Goal: Task Accomplishment & Management: Complete application form

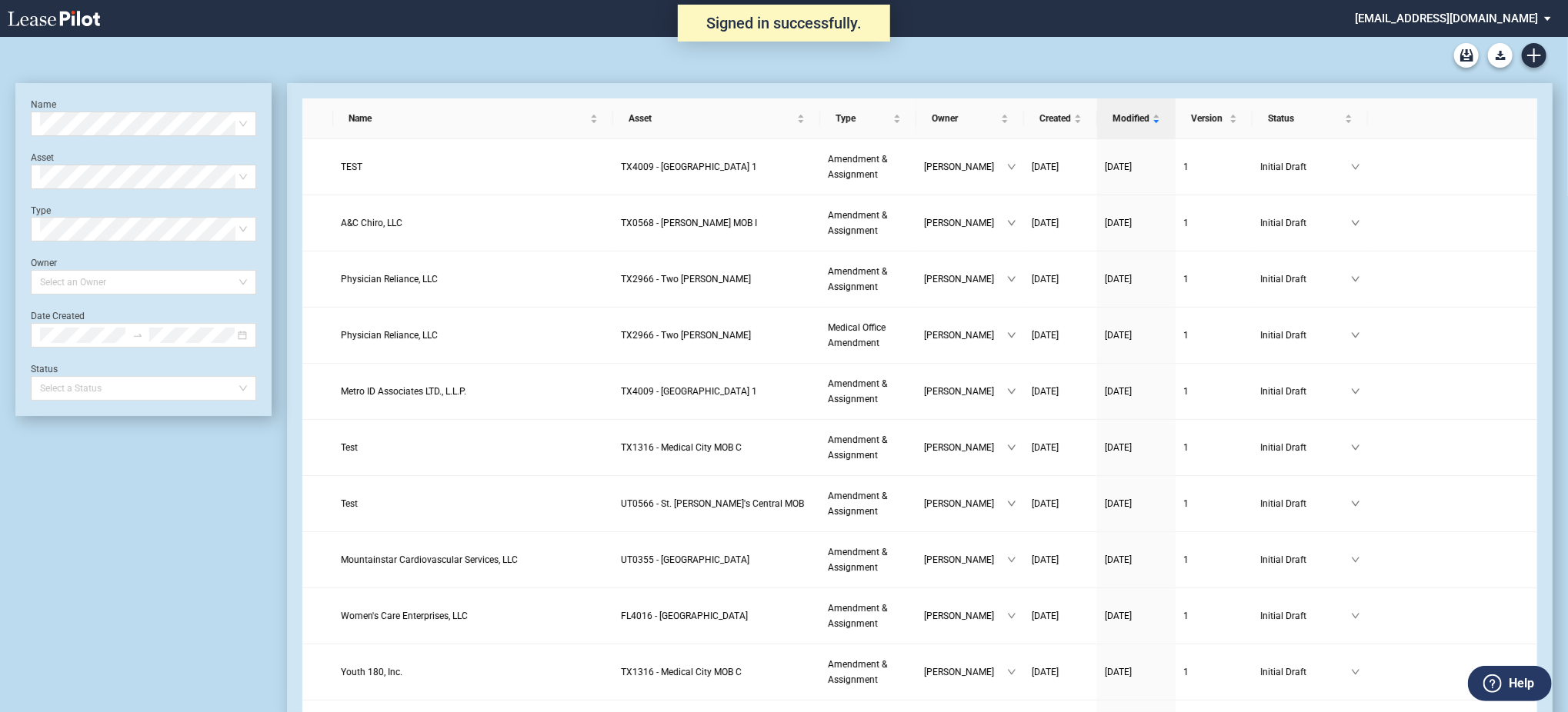
click at [1549, 51] on div "Medical Office Lease Blank Form Medical Office Amendment Blank Form Medical Off…" at bounding box center [784, 55] width 1537 height 37
click at [1528, 61] on icon "Create new document" at bounding box center [1534, 55] width 14 height 14
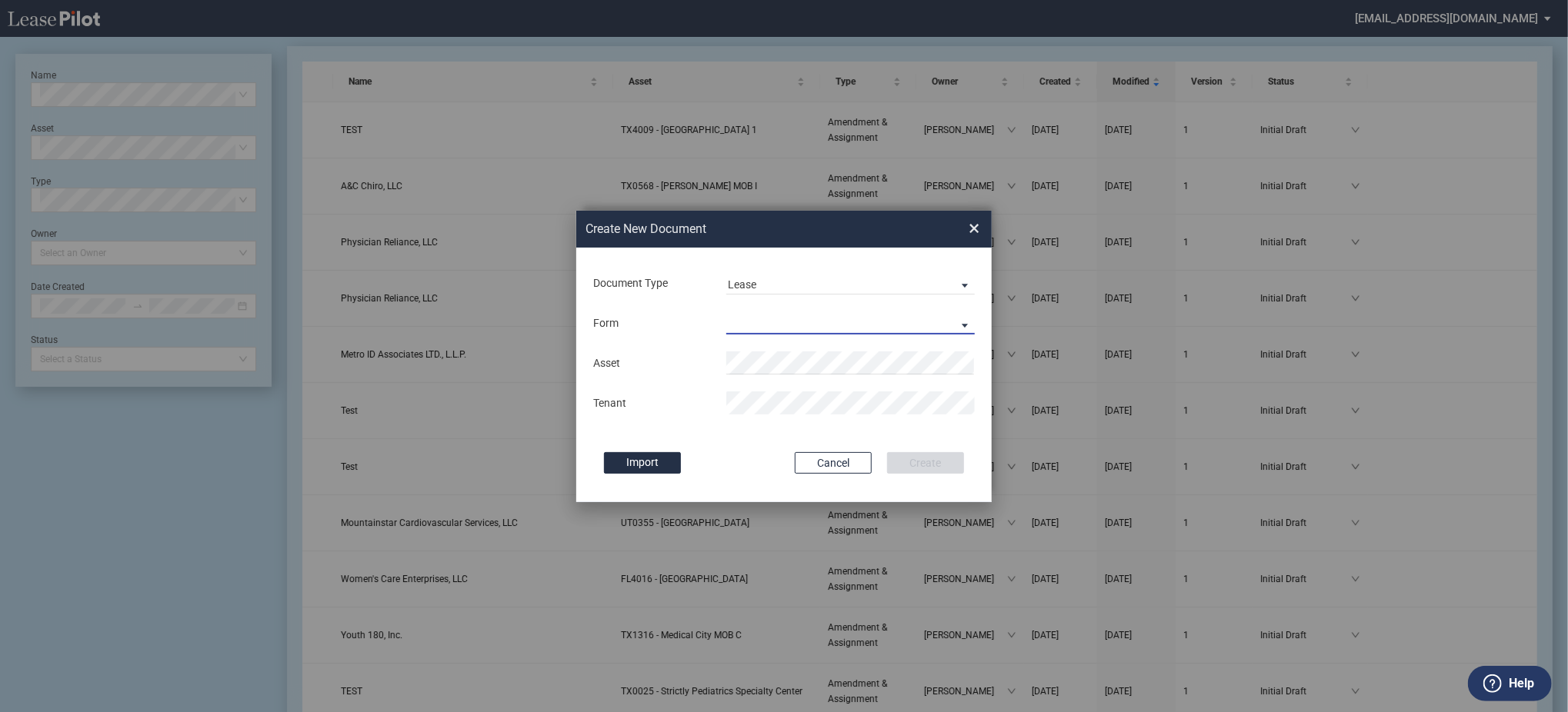
click at [820, 330] on md-select "Medical Office Lease Scottsdale Lease Louisville Lease 1370 Medical Place Lease…" at bounding box center [850, 323] width 249 height 23
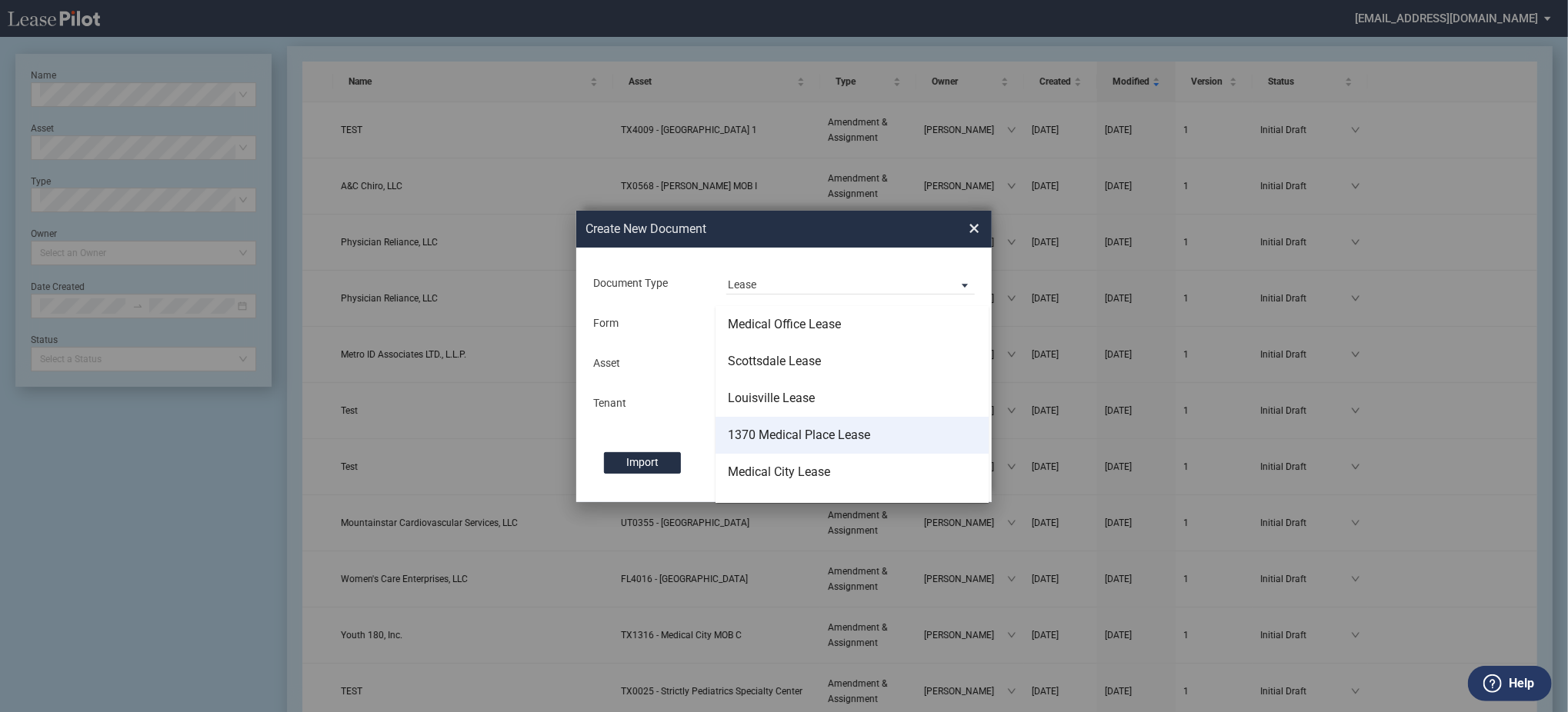
click at [825, 422] on md-option "1370 Medical Place Lease" at bounding box center [852, 435] width 273 height 37
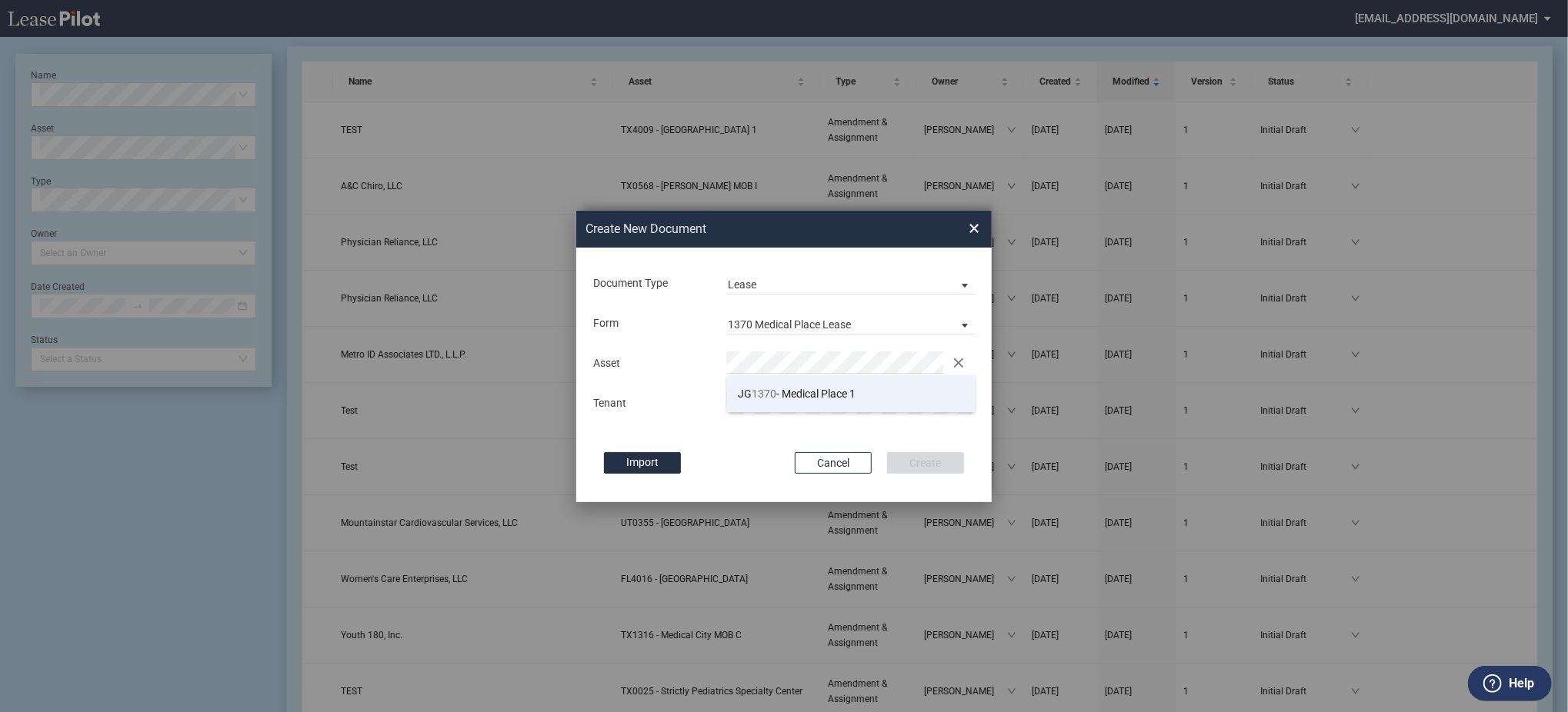
click at [795, 407] on li "JG 1370 - Medical Place 1" at bounding box center [851, 393] width 249 height 37
click at [527, 362] on div "Create New Document Create New Conformed Deal × Document Type Lease Lease Amend…" at bounding box center [784, 356] width 1568 height 713
click at [708, 396] on div "Tenant" at bounding box center [650, 403] width 133 height 15
click at [887, 452] on button "Create" at bounding box center [926, 463] width 77 height 22
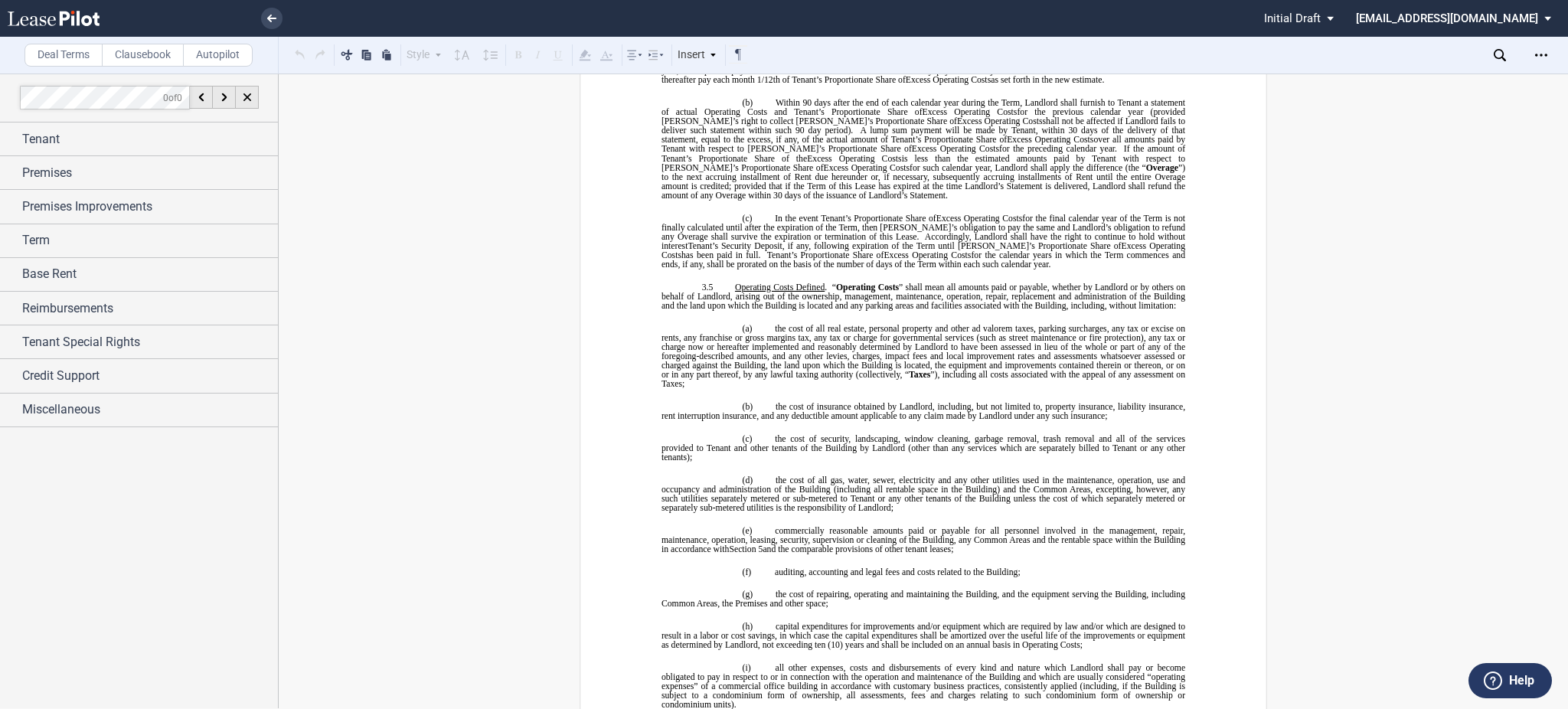
scroll to position [1327, 0]
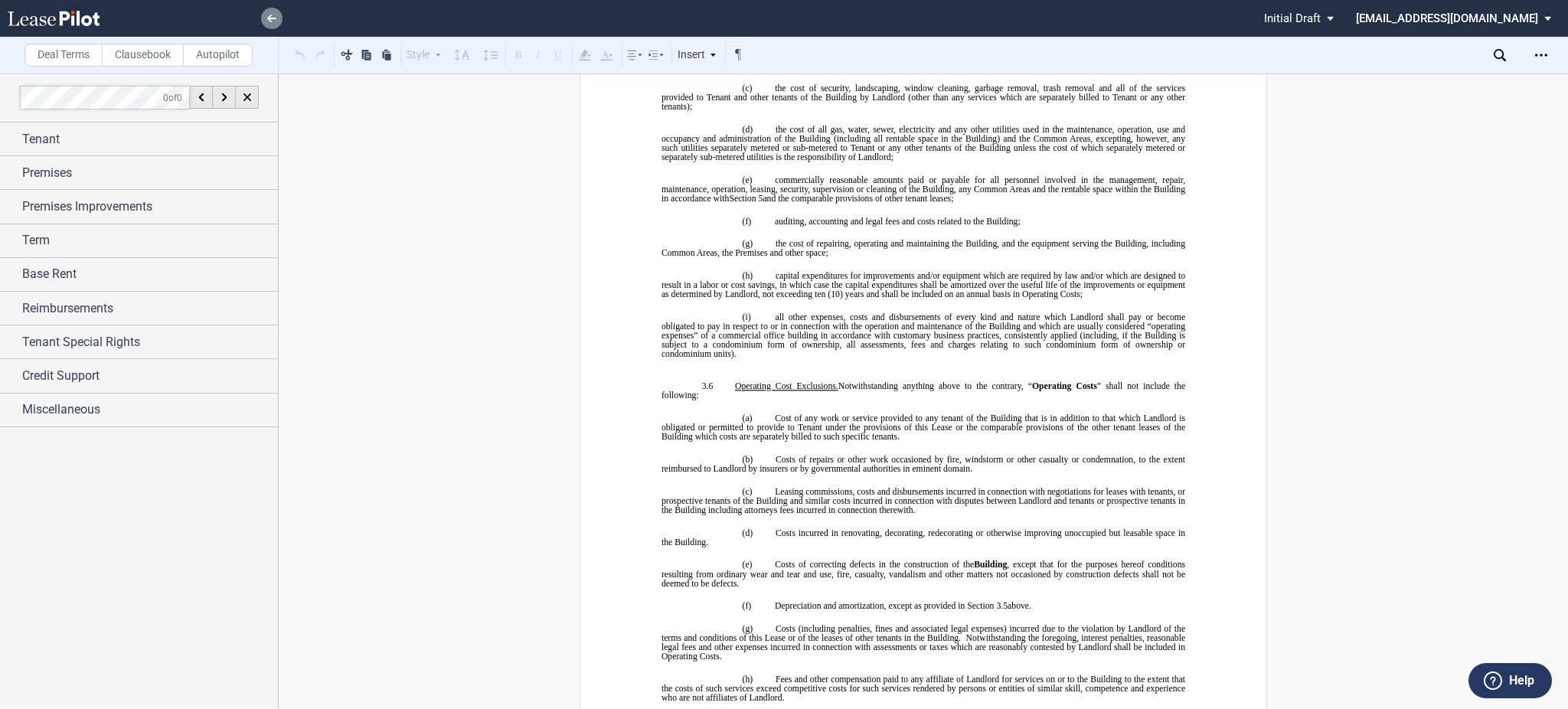
click at [267, 15] on icon at bounding box center [272, 17] width 9 height 7
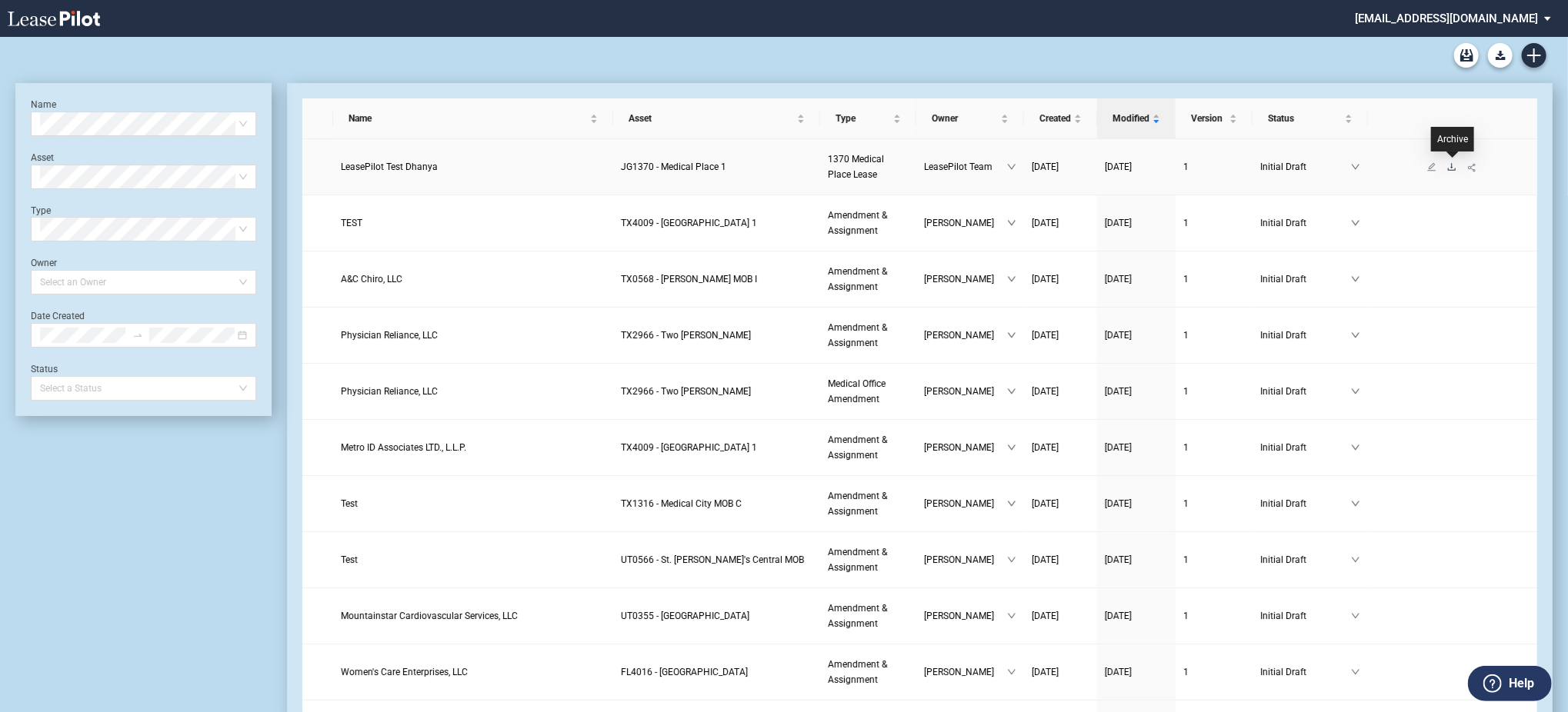
click at [1454, 164] on icon "download" at bounding box center [1452, 166] width 9 height 9
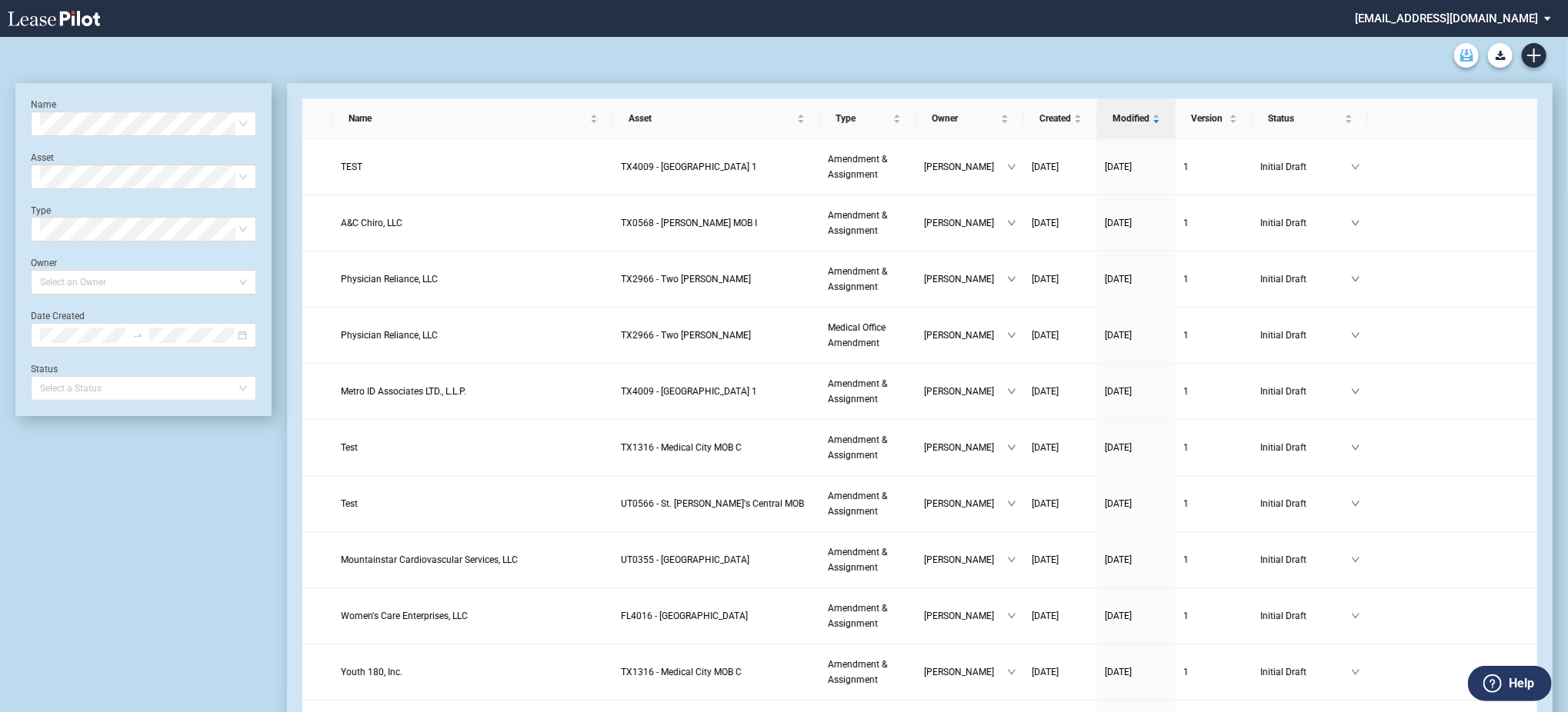
click at [1467, 59] on icon "Archive" at bounding box center [1467, 55] width 13 height 13
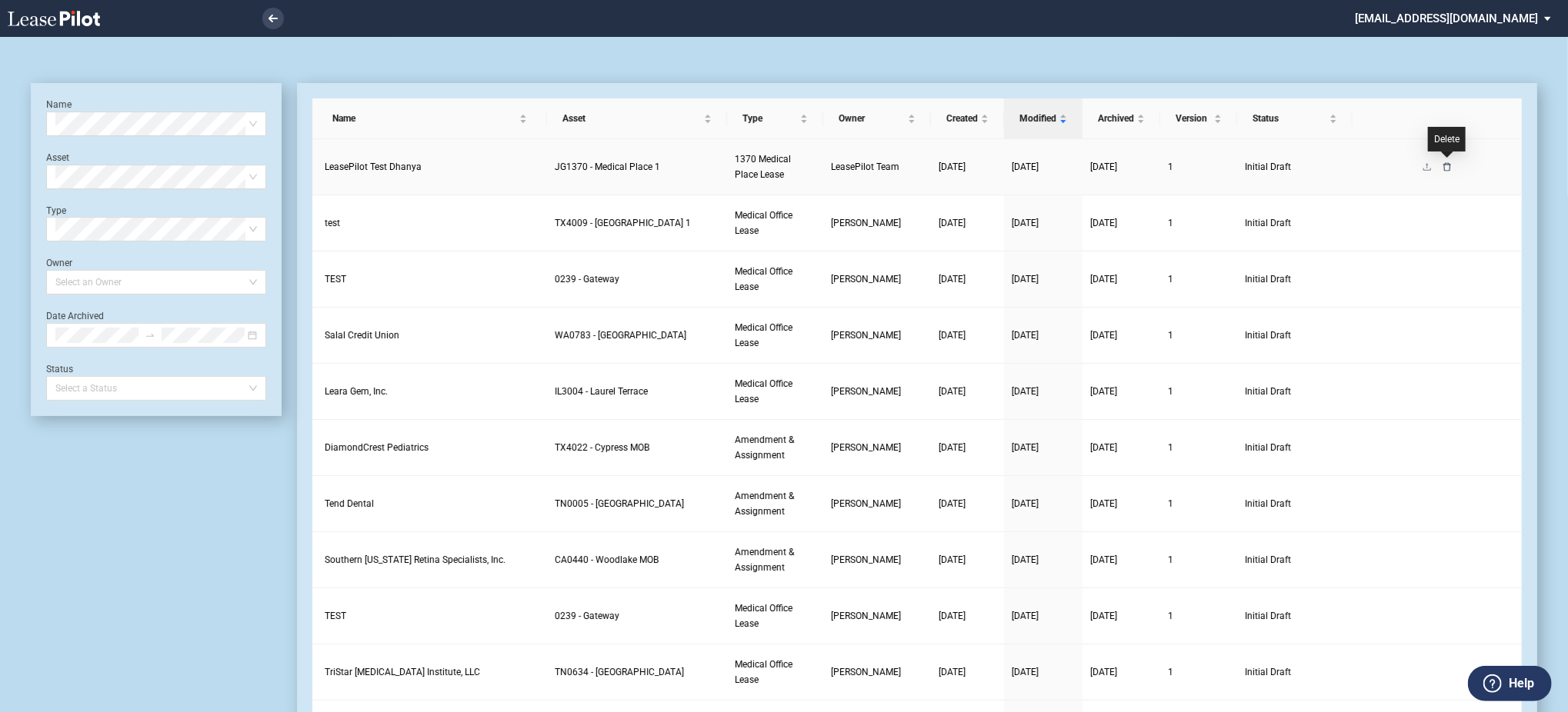
click at [1444, 166] on icon "delete" at bounding box center [1447, 166] width 8 height 8
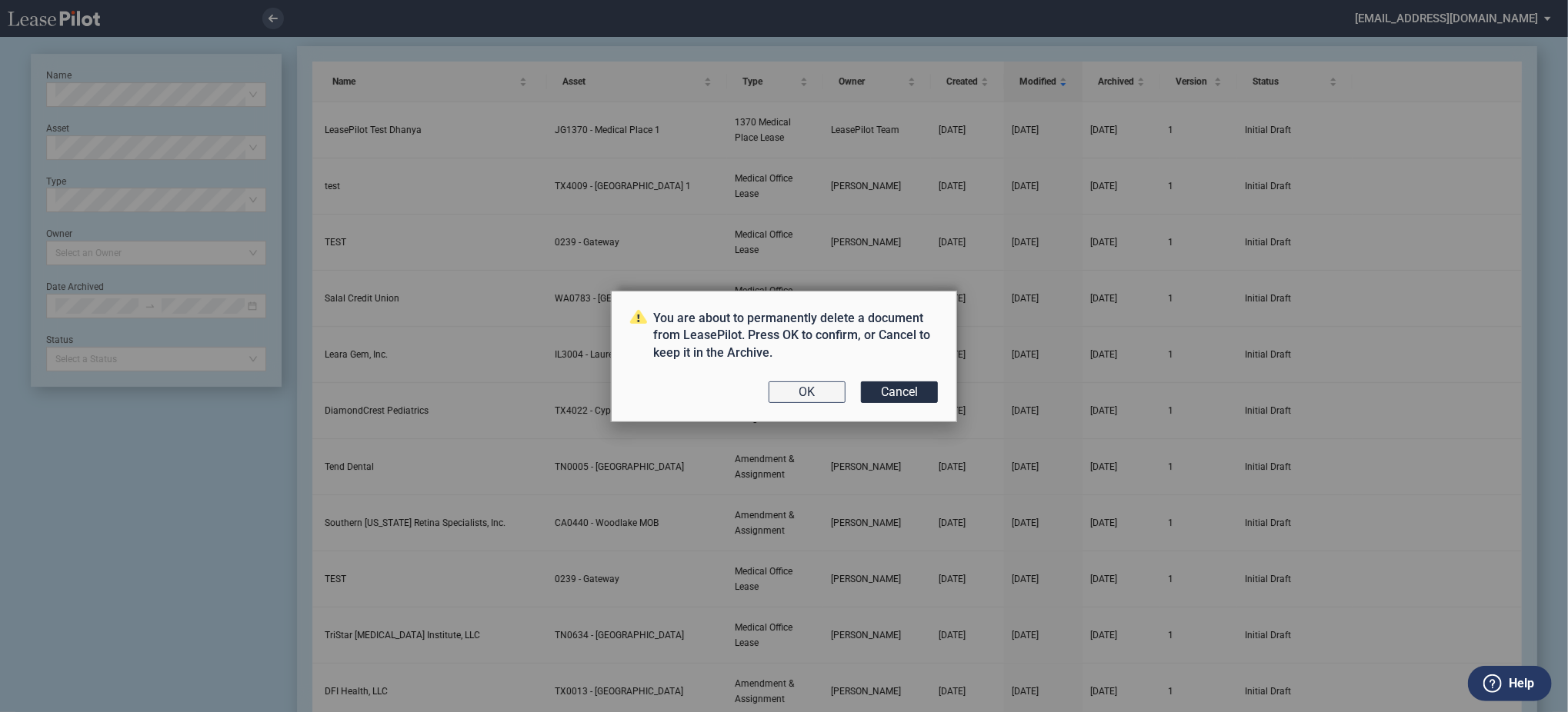
click at [799, 384] on button "OK" at bounding box center [807, 392] width 77 height 22
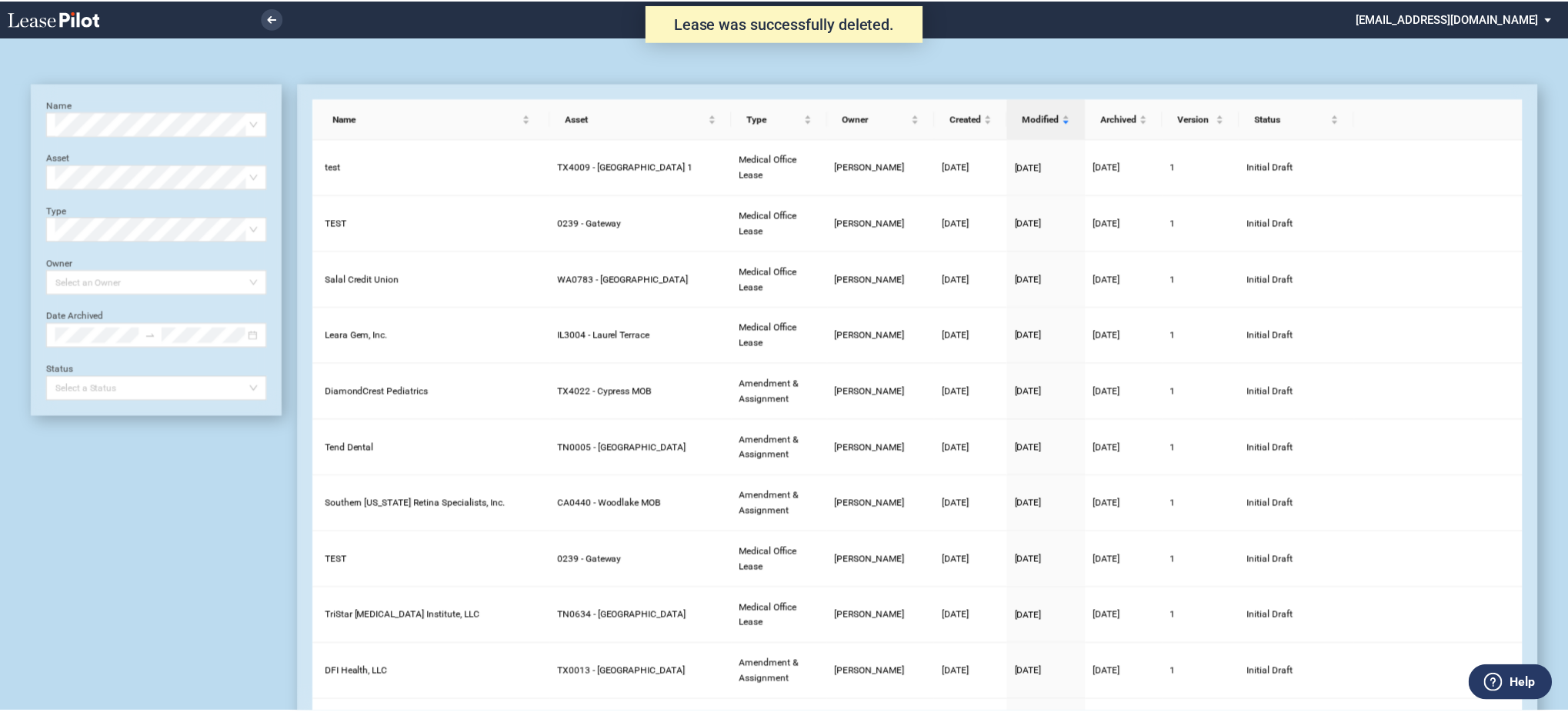
scroll to position [37, 0]
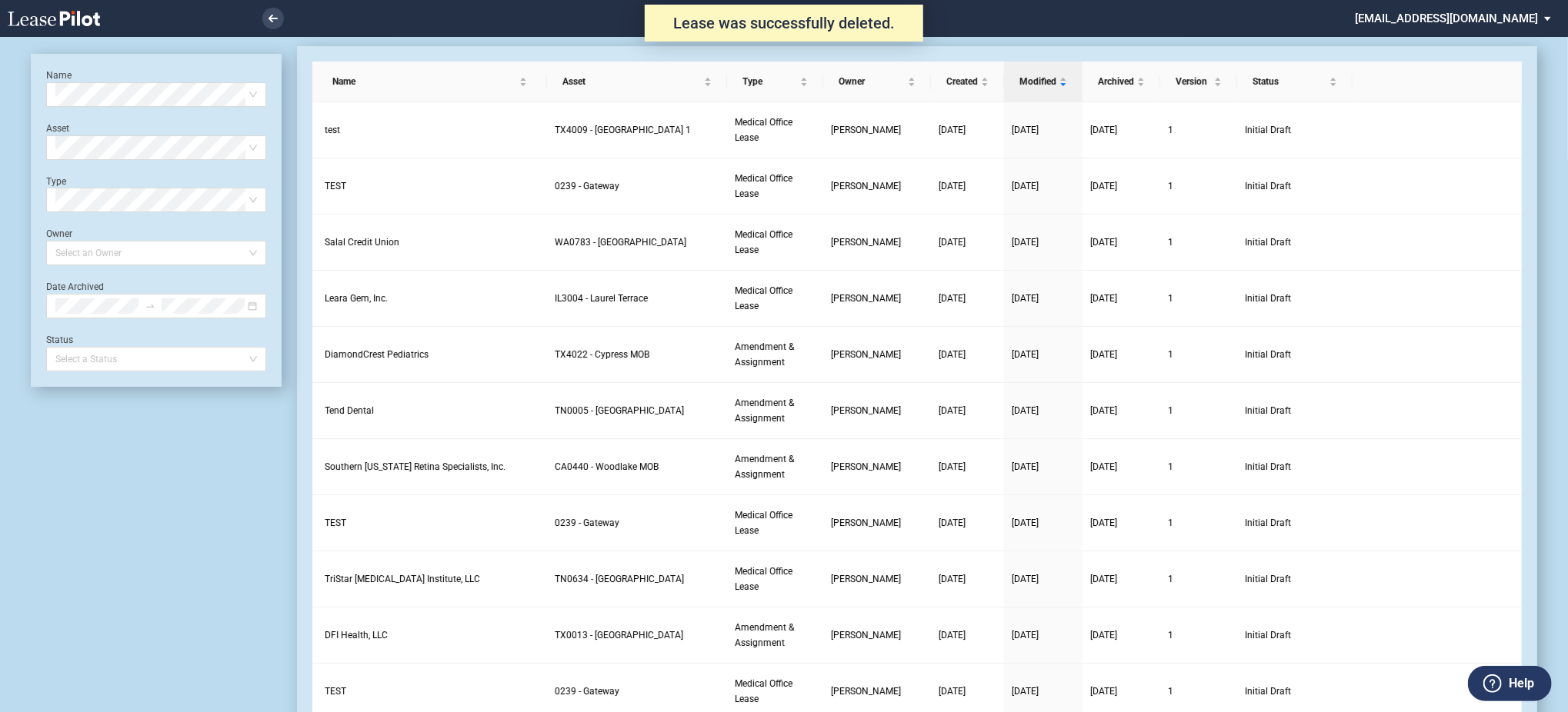
click at [54, 20] on use at bounding box center [54, 18] width 92 height 15
